Goal: Task Accomplishment & Management: Use online tool/utility

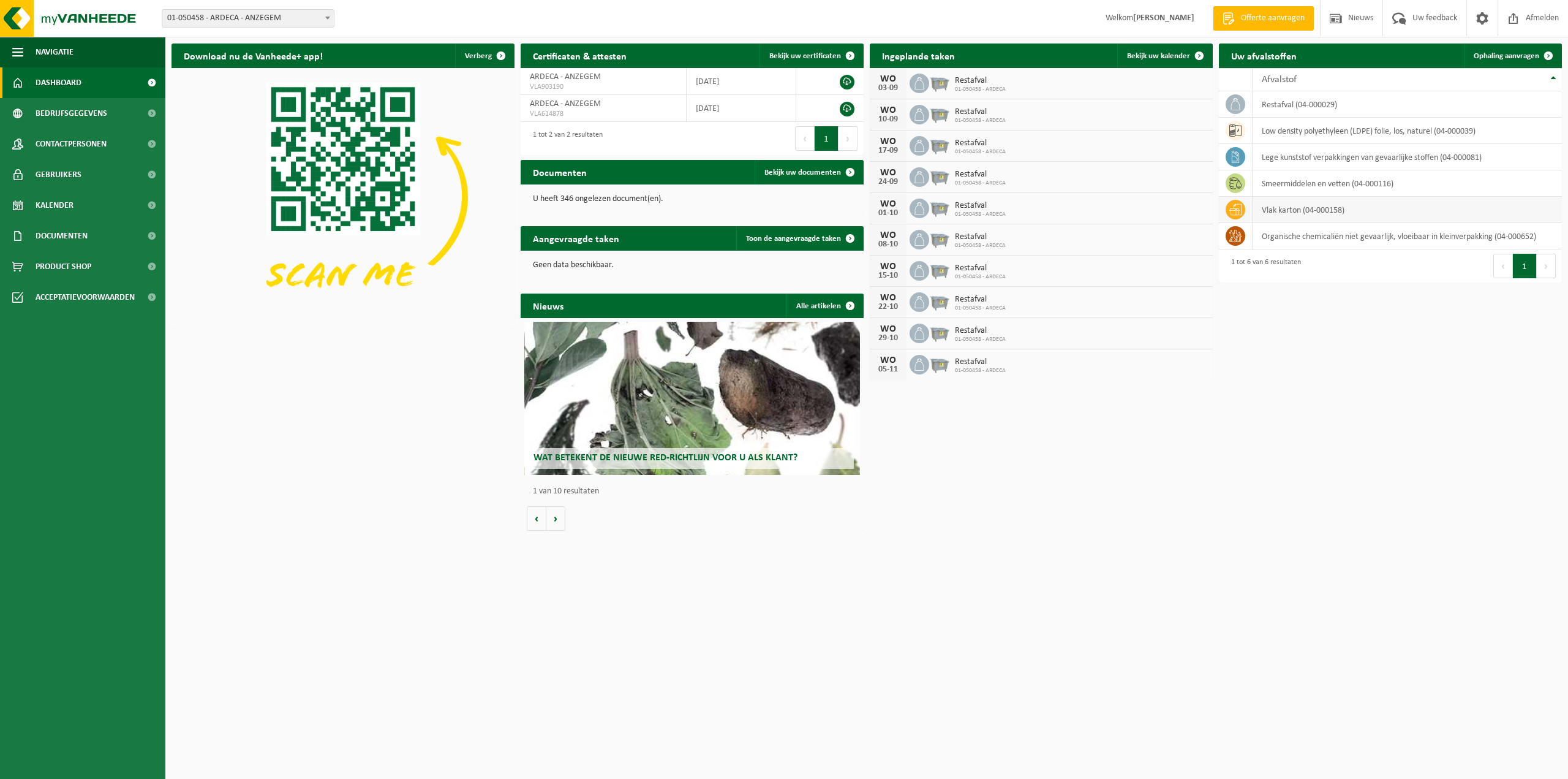
click at [1296, 212] on td "vlak karton (04-000158)" at bounding box center [1407, 210] width 309 height 27
click at [1240, 208] on icon at bounding box center [1236, 210] width 12 height 12
click at [1537, 55] on span at bounding box center [1549, 56] width 25 height 25
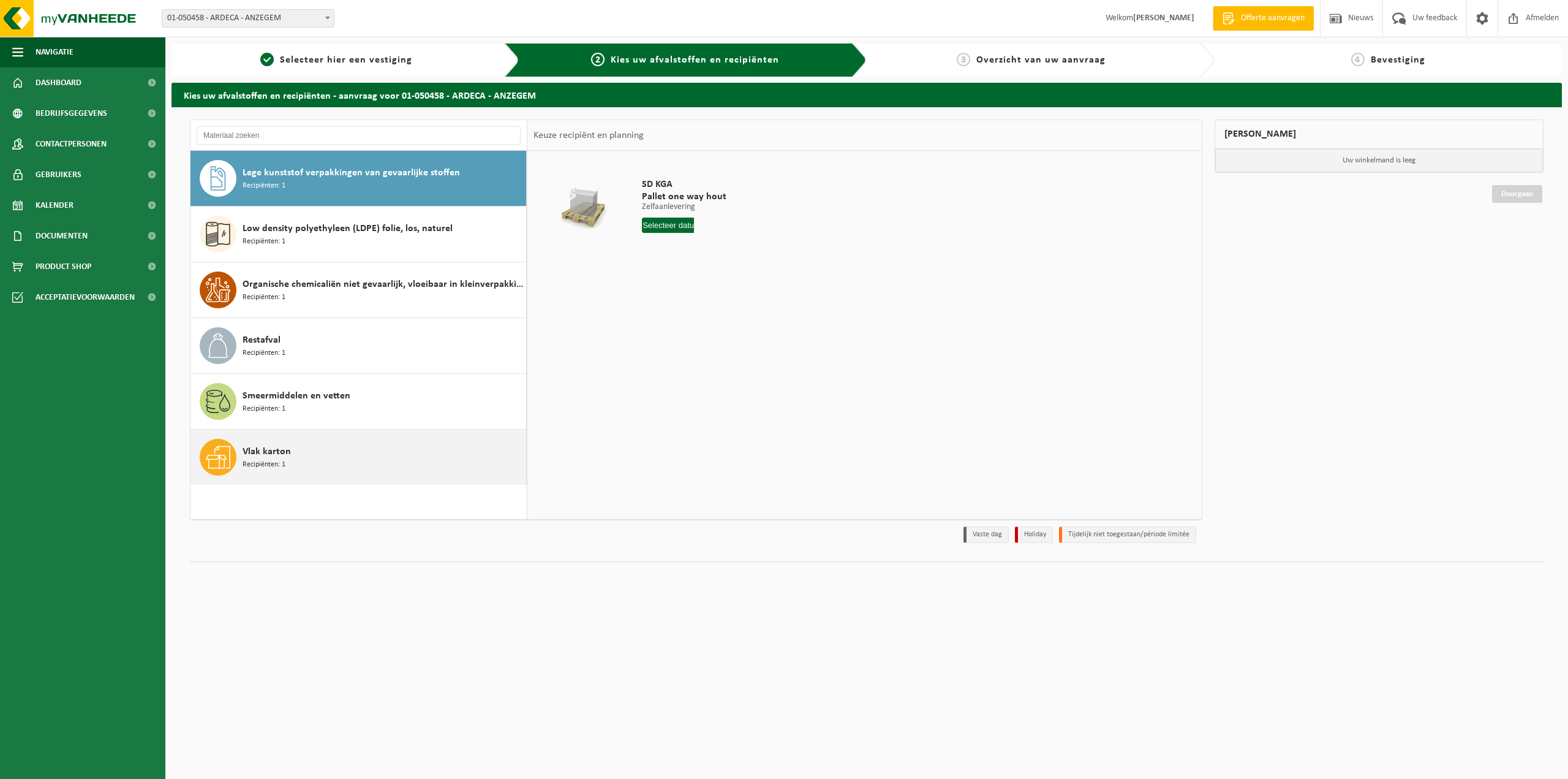
click at [243, 461] on div "Vlak karton Recipiënten: 1" at bounding box center [359, 457] width 336 height 55
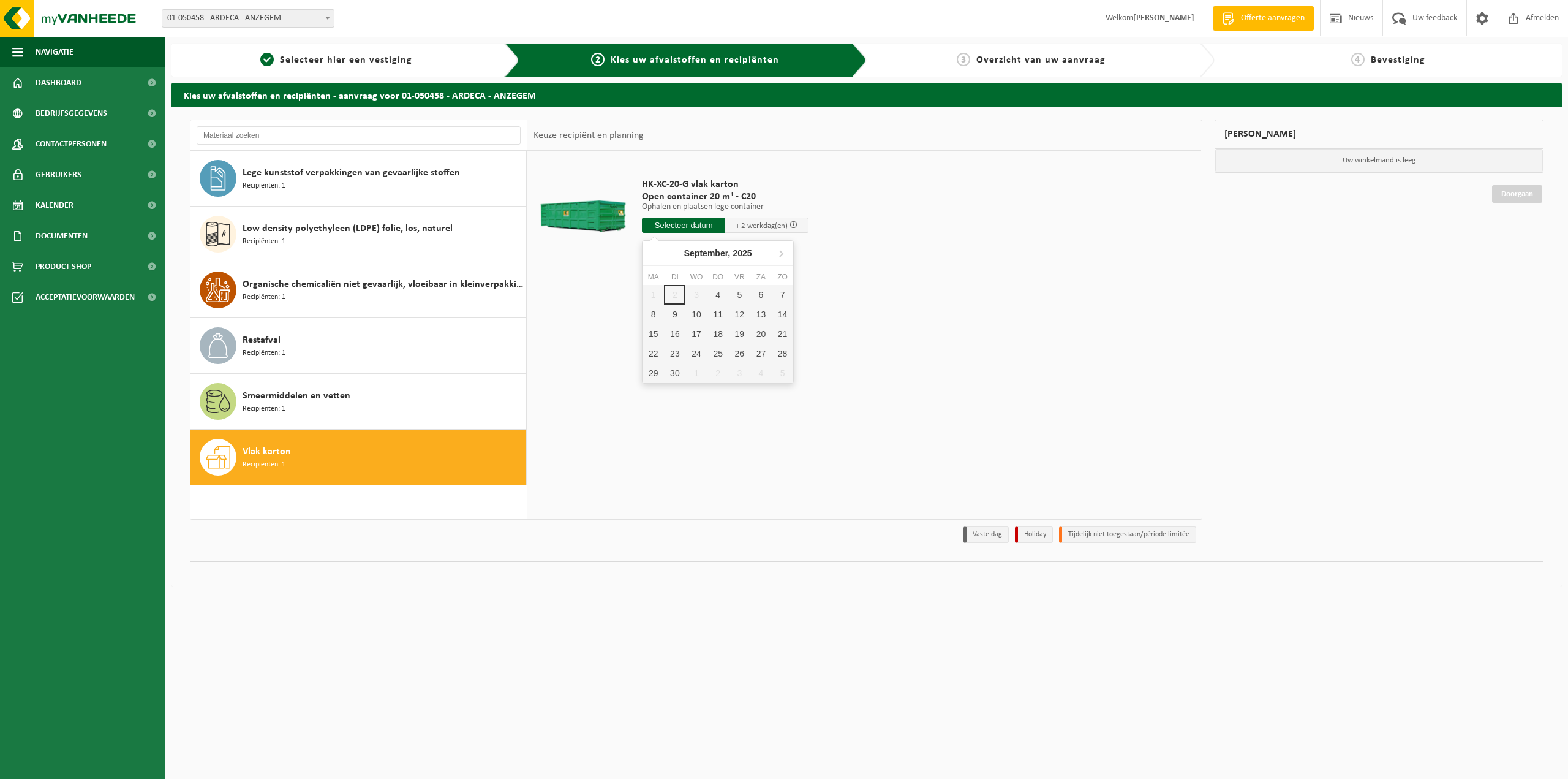
click at [673, 226] on input "text" at bounding box center [684, 225] width 83 height 15
click at [717, 290] on div "4" at bounding box center [718, 294] width 21 height 20
type input "Van 2025-09-04"
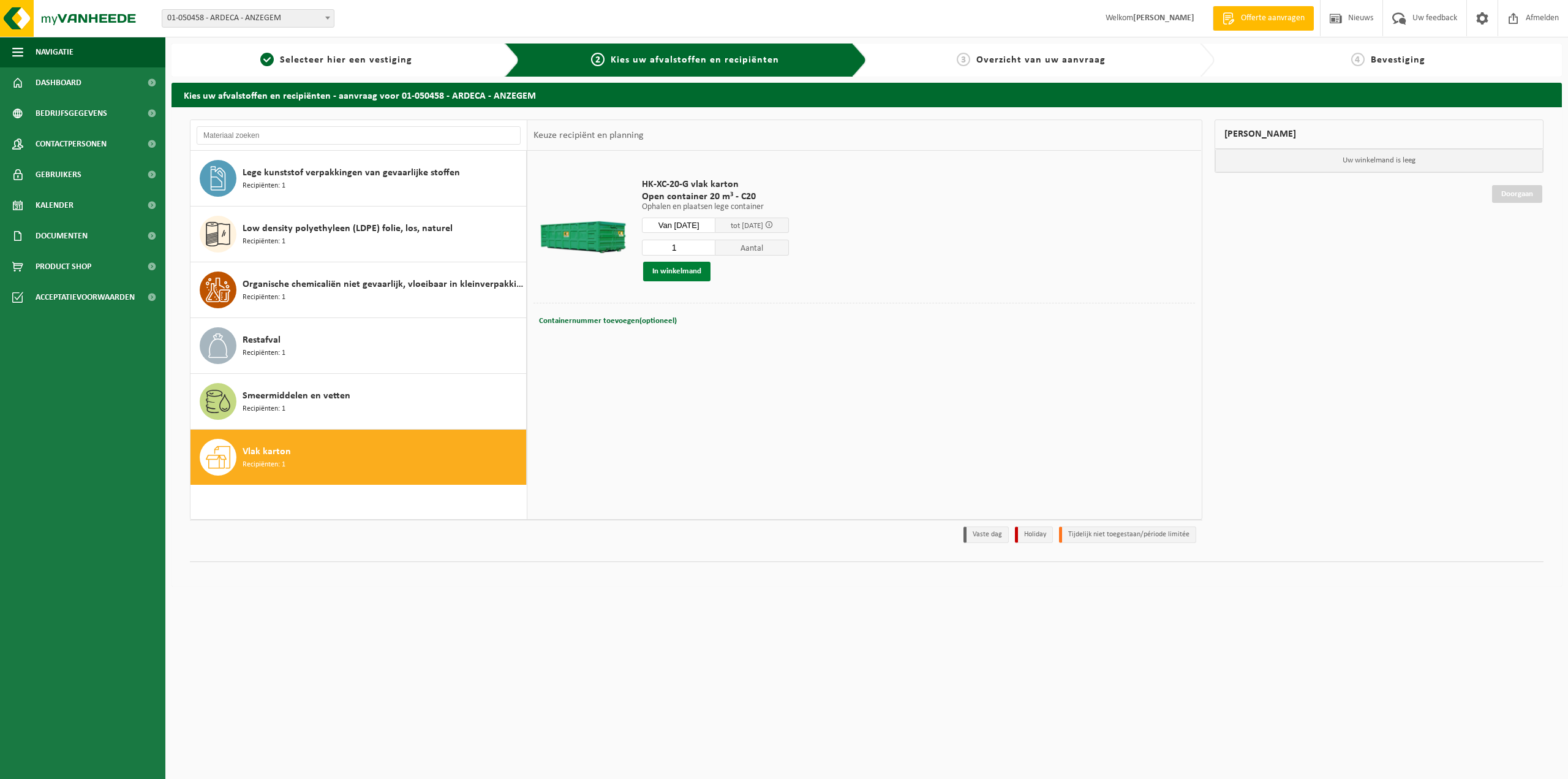
click at [687, 271] on button "In winkelmand" at bounding box center [676, 271] width 67 height 20
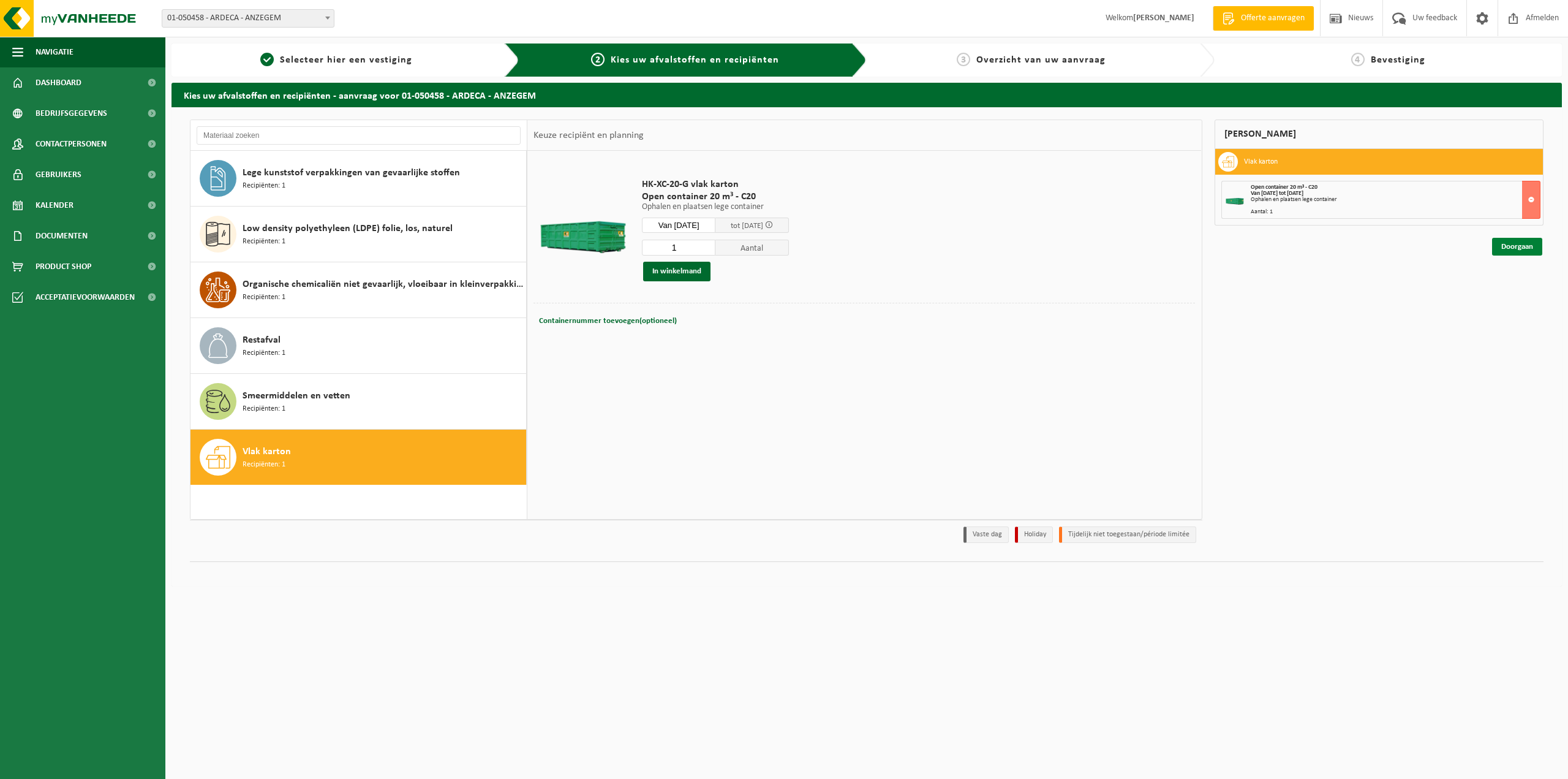
click at [1494, 249] on link "Doorgaan" at bounding box center [1518, 247] width 50 height 18
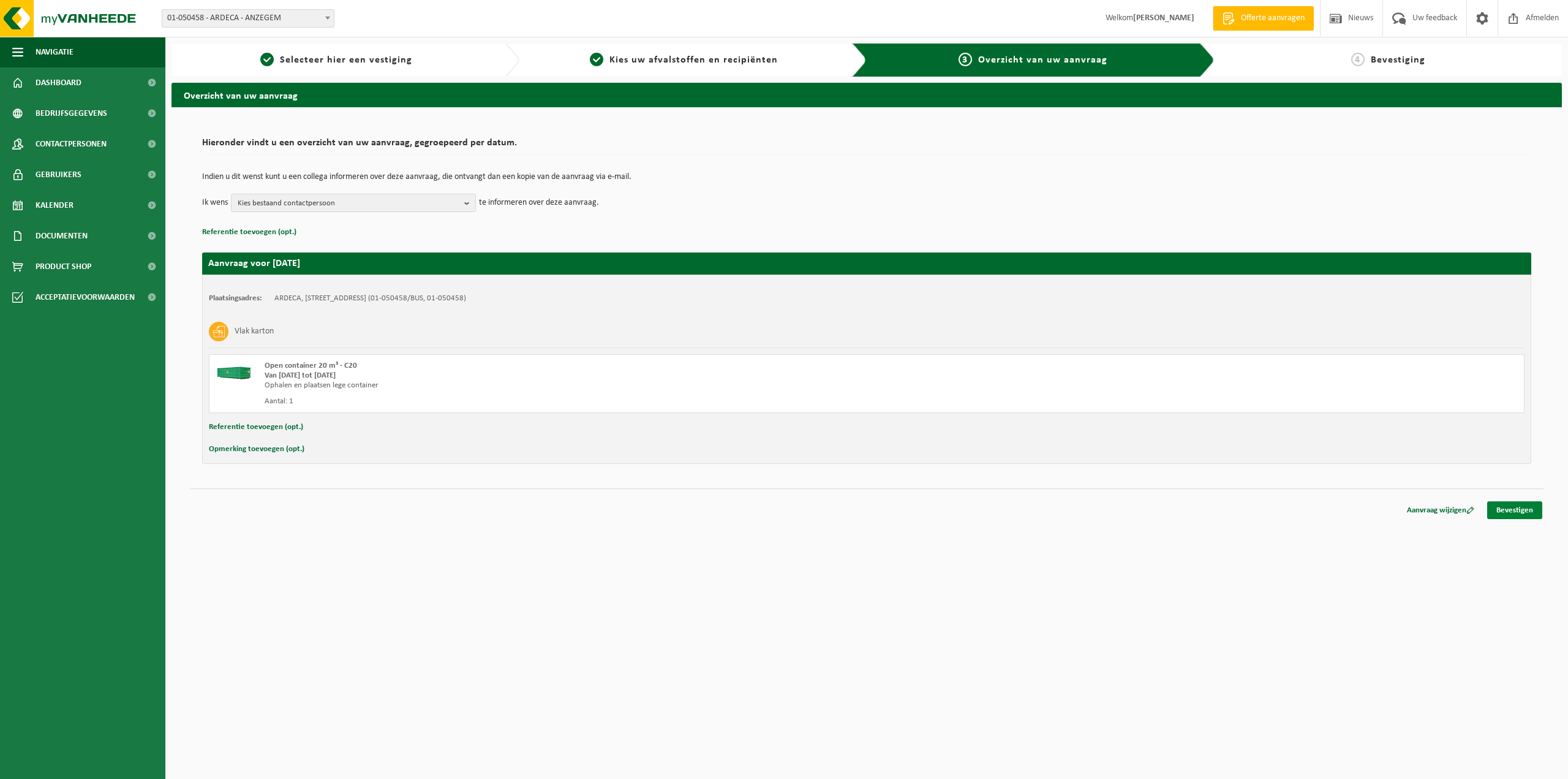
drag, startPoint x: 1484, startPoint y: 498, endPoint x: 1500, endPoint y: 505, distance: 17.5
click at [1495, 502] on div "Aanvraag wijzigen Bevestigen" at bounding box center [867, 495] width 1354 height 13
click at [1500, 505] on link "Bevestigen" at bounding box center [1515, 510] width 55 height 18
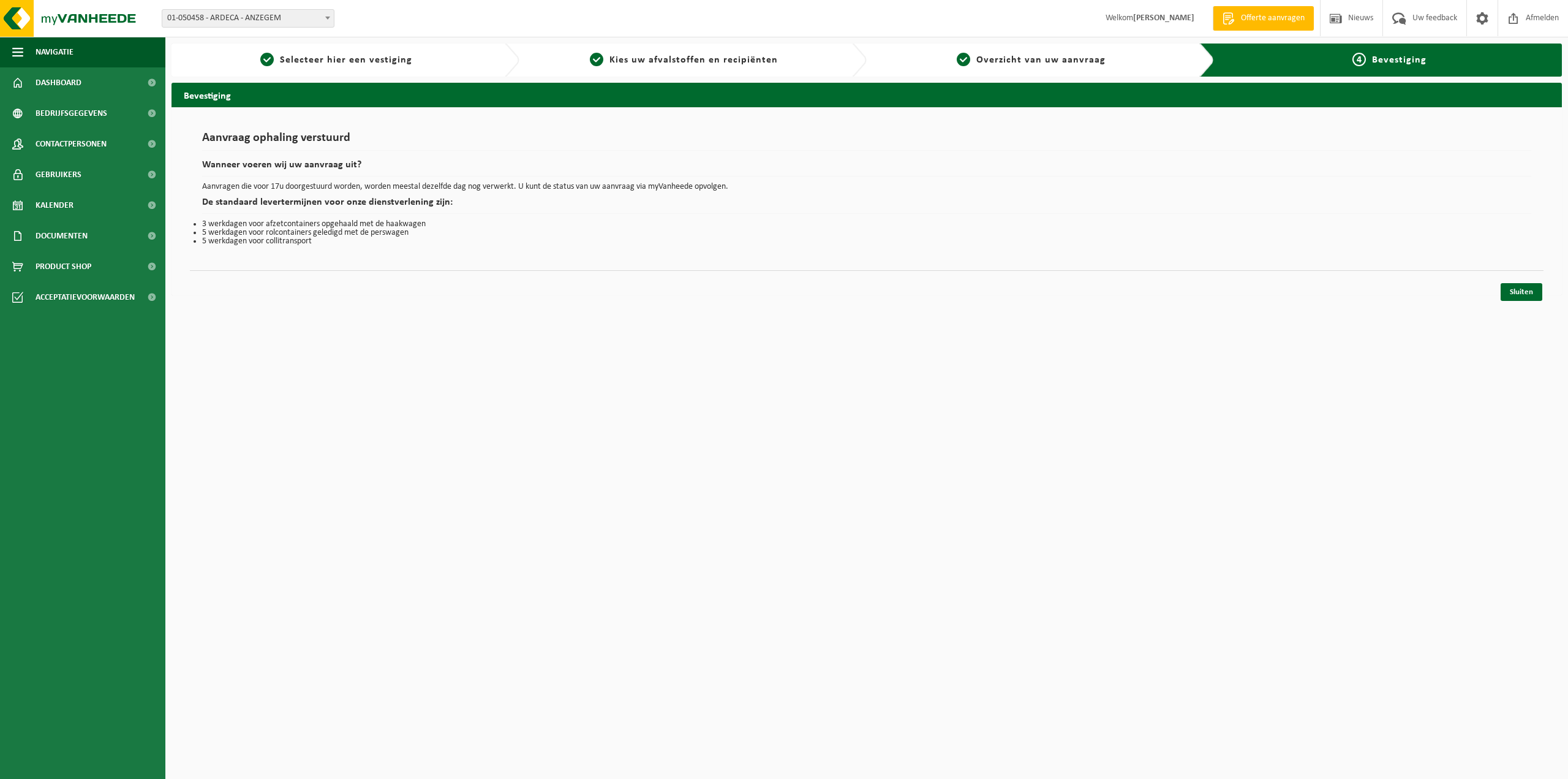
click at [1522, 303] on div "Navigatie Offerte aanvragen Nieuws Uw feedback Afmelden Dashboard Bedrijfsgegev…" at bounding box center [784, 153] width 1568 height 307
click at [1522, 294] on link "Sluiten" at bounding box center [1522, 292] width 42 height 18
